Goal: Find specific page/section: Find specific page/section

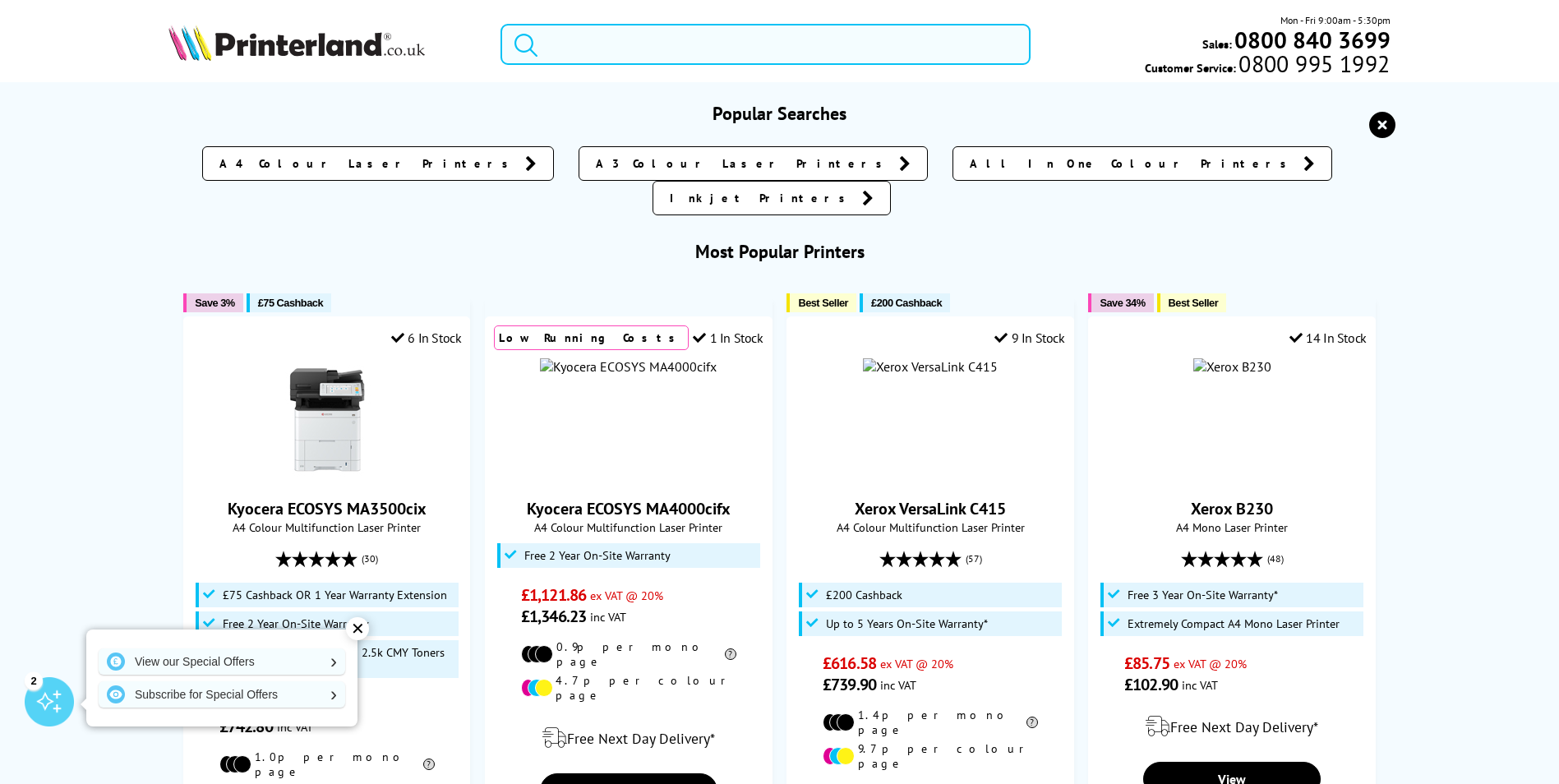
click at [592, 47] on input "search" at bounding box center [766, 44] width 530 height 41
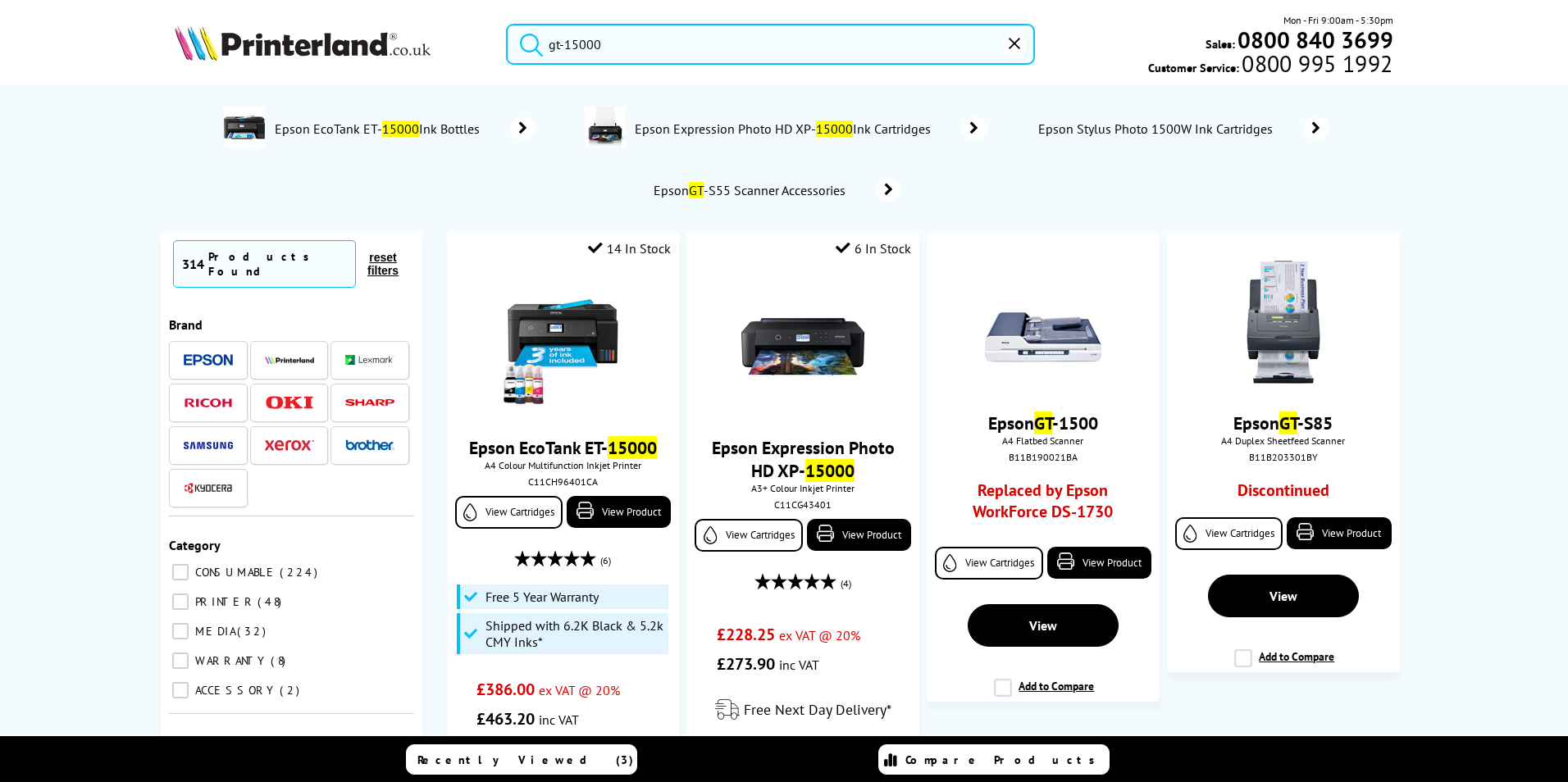
type input "gt-15000"
click at [506, 24] on button "submit" at bounding box center [527, 41] width 41 height 36
click at [619, 45] on input "gt-15000" at bounding box center [770, 44] width 529 height 41
click at [744, 193] on span "Epson GT -S55 Scanner Accessories" at bounding box center [751, 189] width 200 height 16
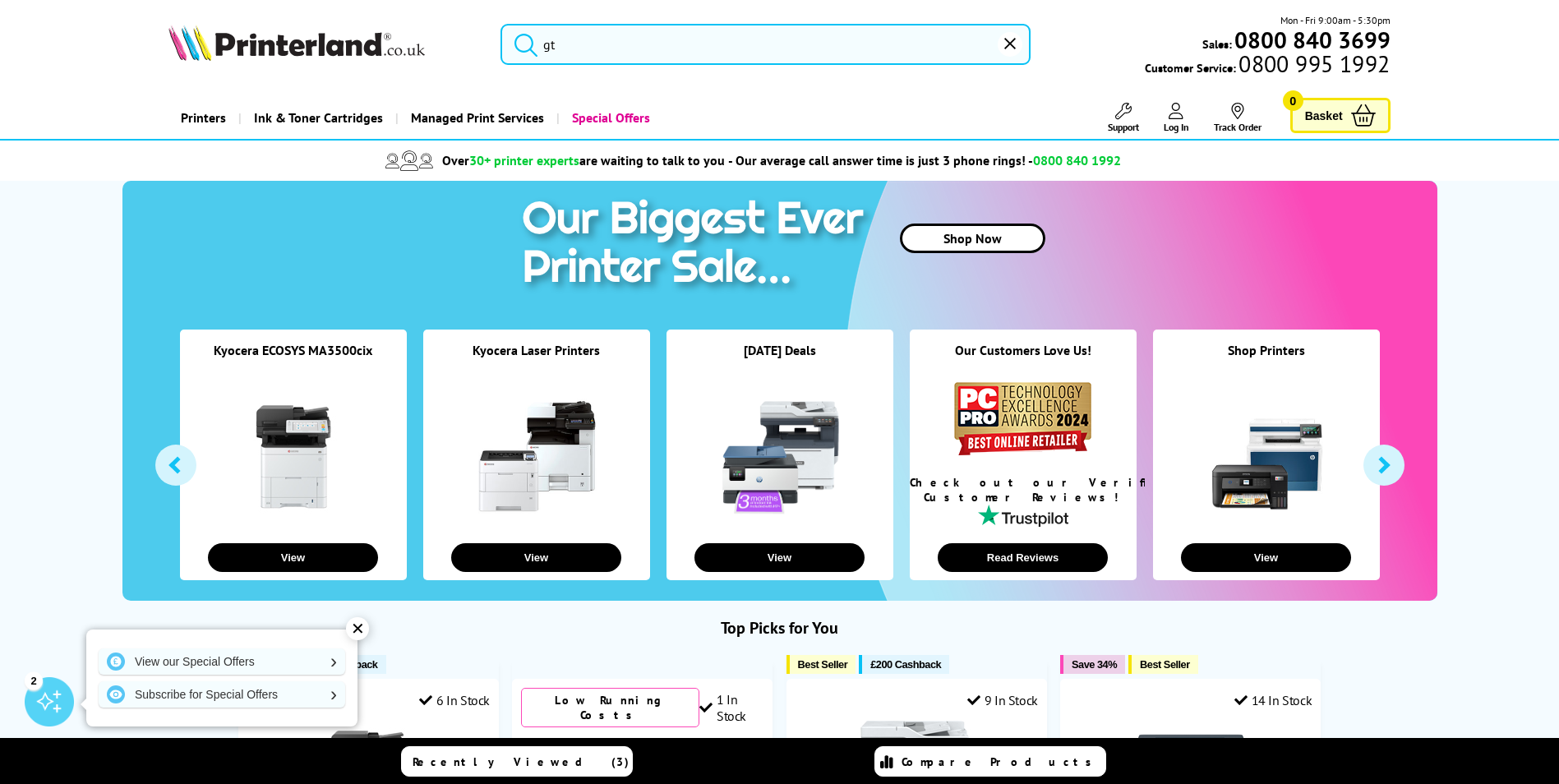
type input "g"
